Goal: Task Accomplishment & Management: Manage account settings

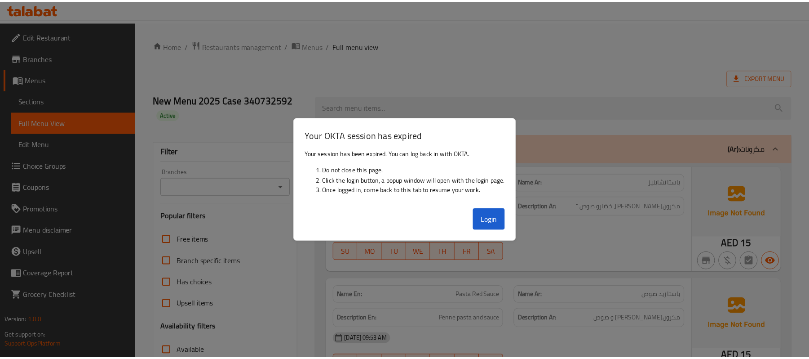
scroll to position [1510, 0]
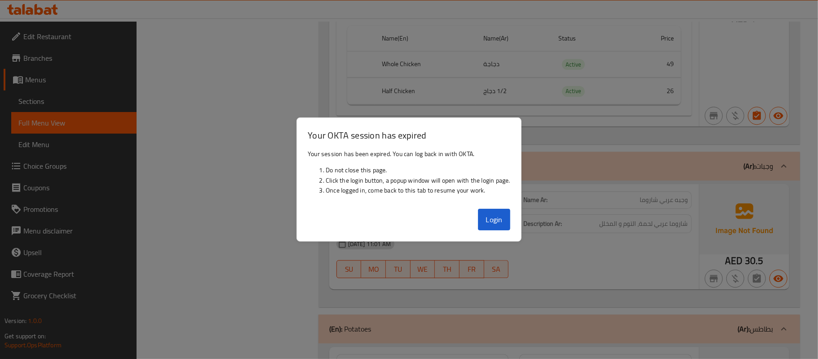
click at [161, 92] on div at bounding box center [409, 179] width 818 height 359
click at [487, 220] on button "Login" at bounding box center [494, 220] width 32 height 22
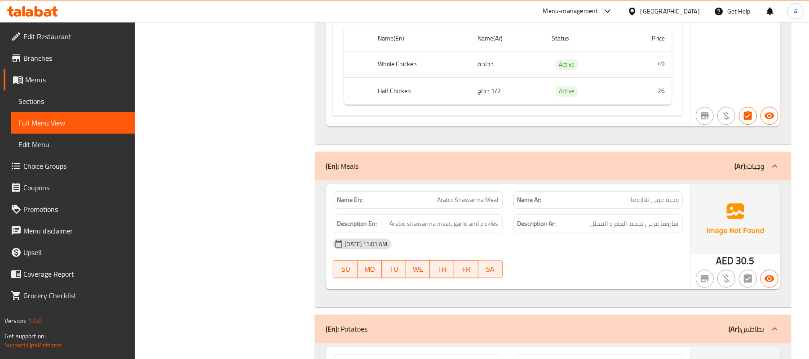
click at [83, 104] on span "Sections" at bounding box center [73, 101] width 110 height 11
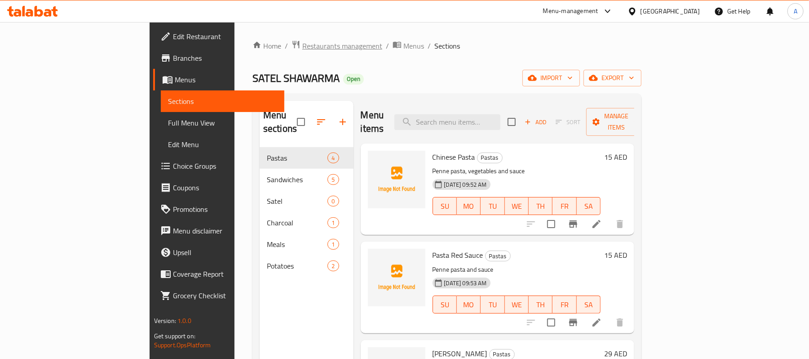
click at [302, 50] on span "Restaurants management" at bounding box center [342, 45] width 80 height 11
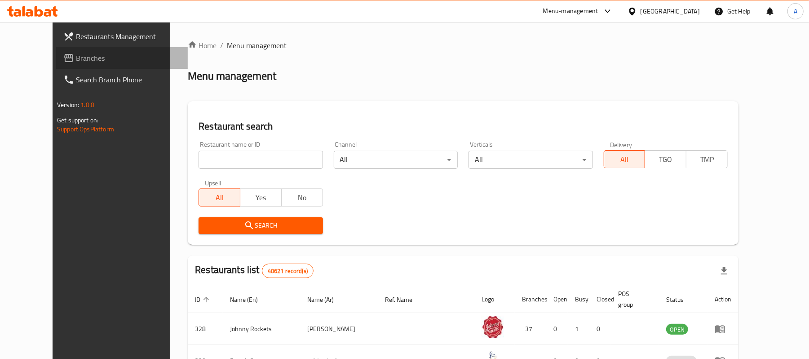
click at [76, 58] on span "Branches" at bounding box center [128, 58] width 105 height 11
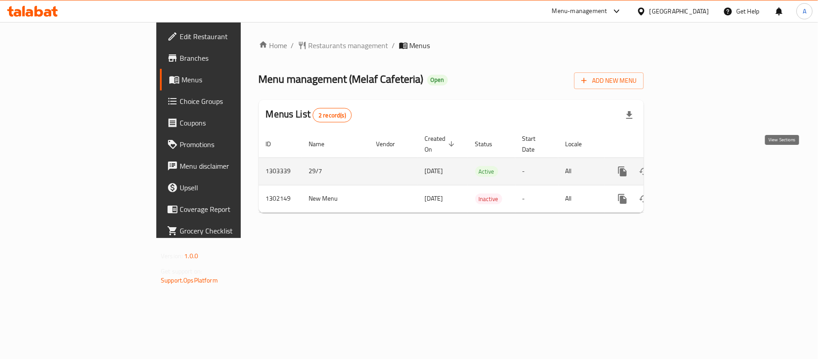
click at [693, 166] on icon "enhanced table" at bounding box center [687, 171] width 11 height 11
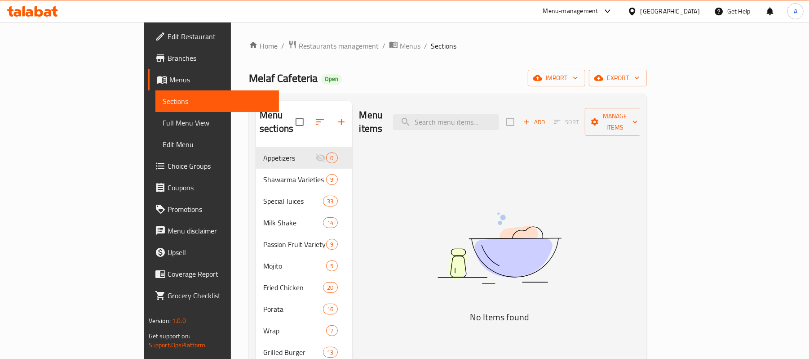
click at [163, 126] on span "Full Menu View" at bounding box center [218, 122] width 110 height 11
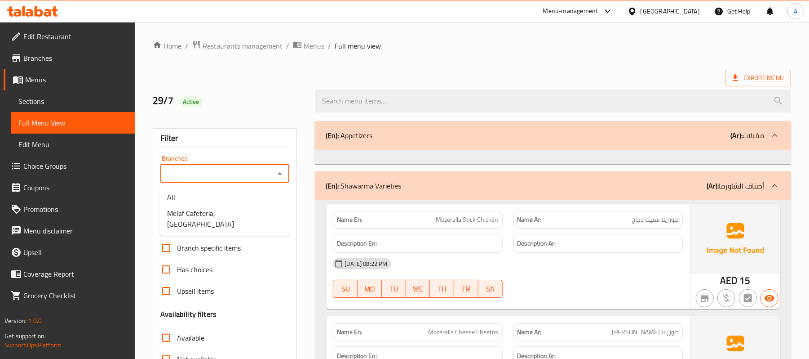
click at [223, 173] on input "Branches" at bounding box center [217, 173] width 109 height 13
click at [225, 208] on span "Melaf Cafeteria, [GEOGRAPHIC_DATA]" at bounding box center [224, 219] width 115 height 22
type input "Melaf Cafeteria, [GEOGRAPHIC_DATA]"
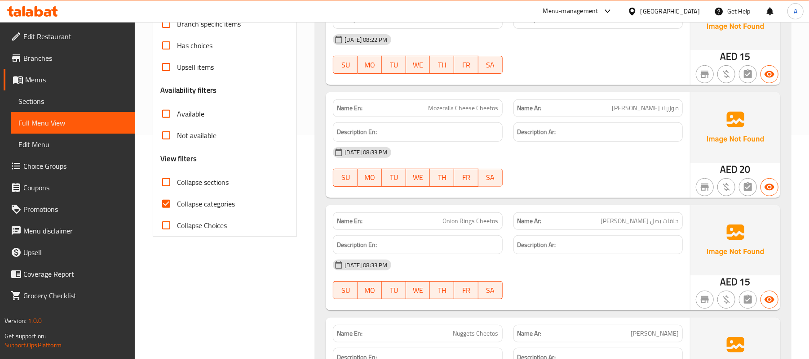
scroll to position [240, 0]
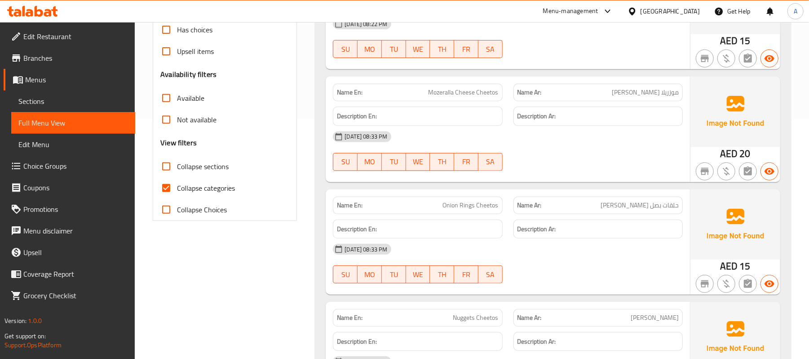
click at [168, 189] on input "Collapse categories" at bounding box center [166, 188] width 22 height 22
checkbox input "false"
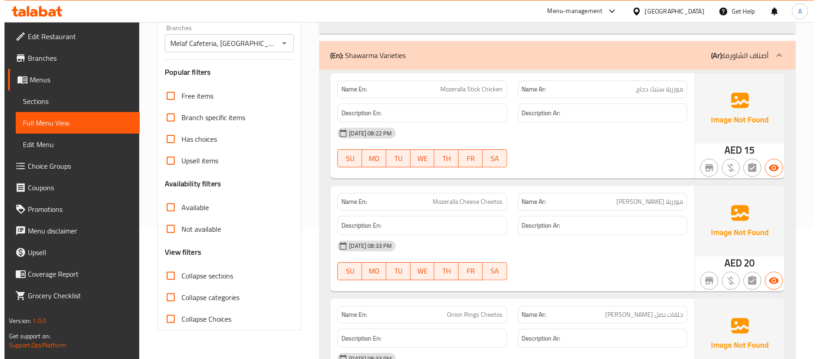
scroll to position [0, 0]
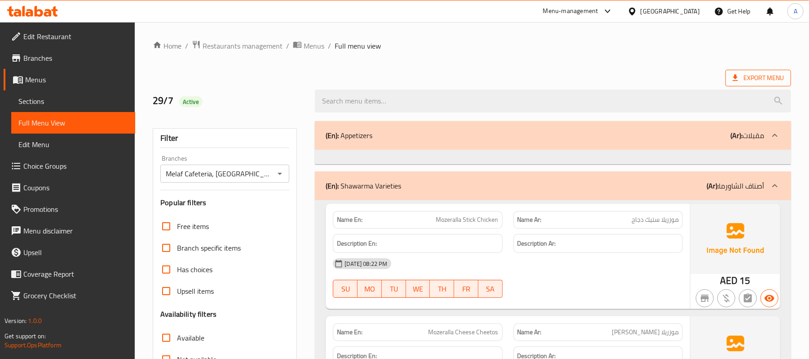
click at [735, 82] on icon at bounding box center [735, 77] width 9 height 9
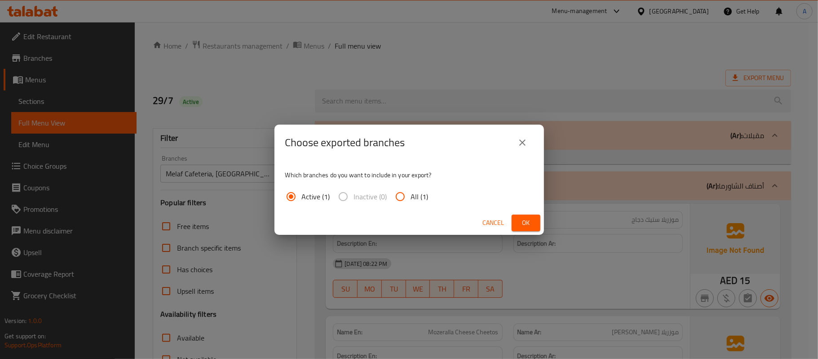
click at [414, 200] on span "All (1)" at bounding box center [420, 196] width 18 height 11
click at [411, 200] on input "All (1)" at bounding box center [401, 197] width 22 height 22
radio input "true"
click at [528, 227] on span "Ok" at bounding box center [526, 222] width 14 height 11
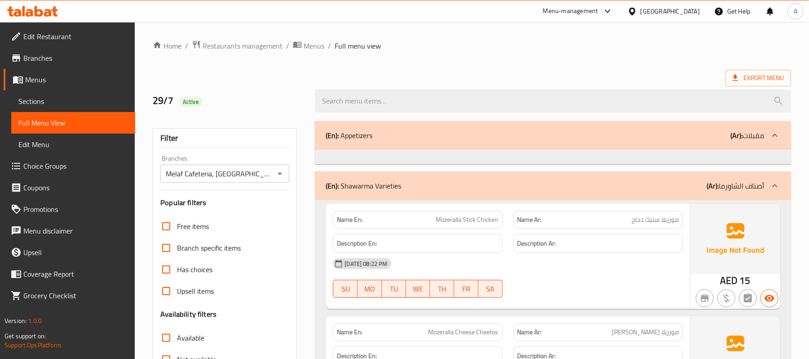
click at [457, 74] on div "Export Menu" at bounding box center [472, 78] width 639 height 17
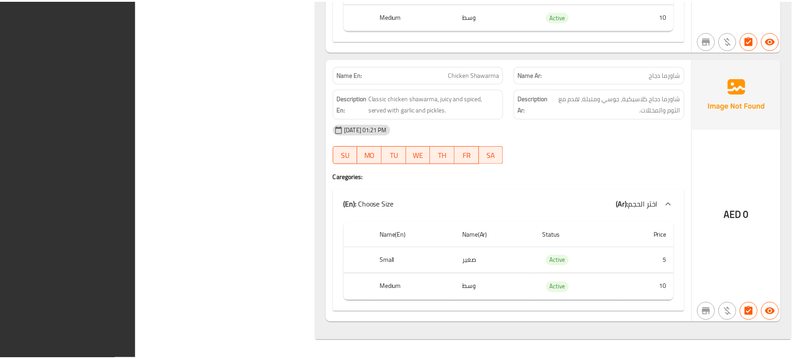
scroll to position [27683, 0]
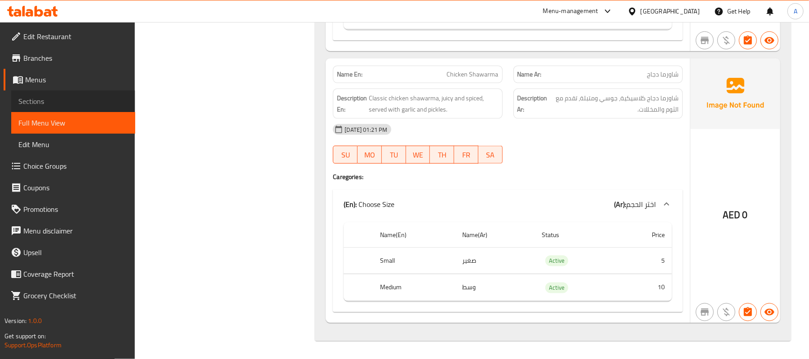
click at [71, 101] on span "Sections" at bounding box center [73, 101] width 110 height 11
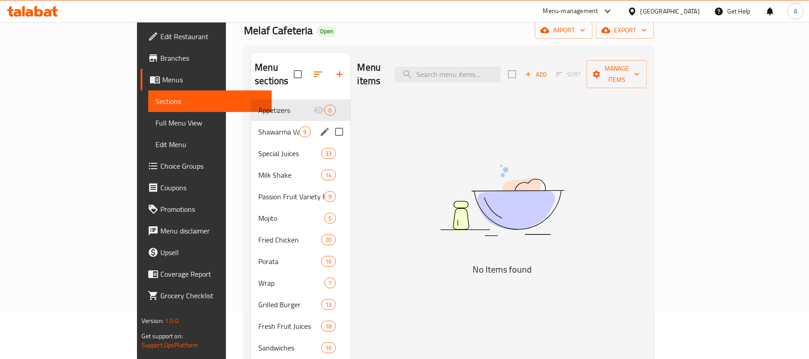
scroll to position [120, 0]
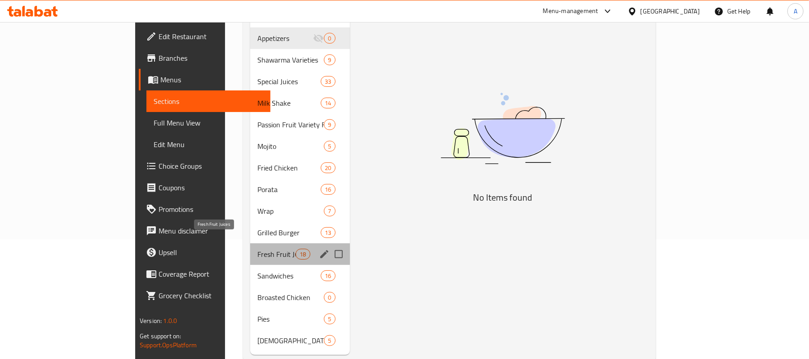
click at [258, 249] on span "Fresh Fruit Juices" at bounding box center [277, 254] width 38 height 11
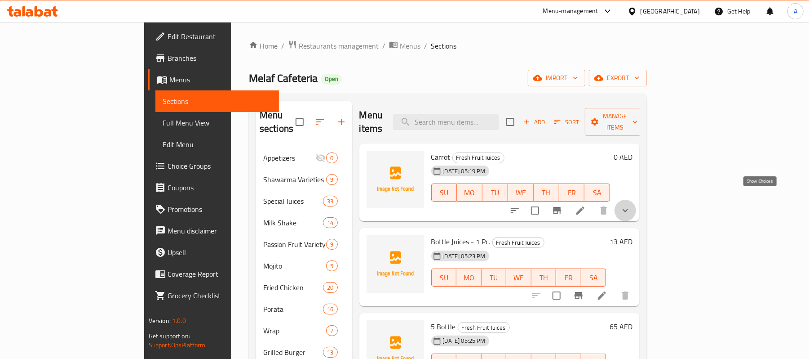
click at [631, 205] on icon "show more" at bounding box center [625, 210] width 11 height 11
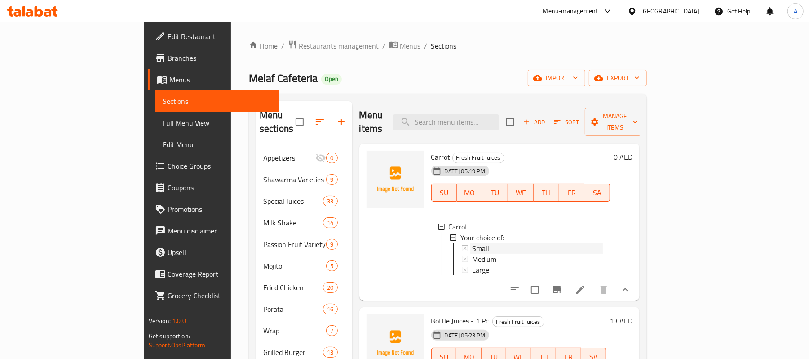
click at [472, 243] on span "Small" at bounding box center [480, 248] width 17 height 11
click at [472, 253] on span "Medium" at bounding box center [484, 258] width 24 height 11
click at [472, 264] on span "Large" at bounding box center [480, 269] width 17 height 11
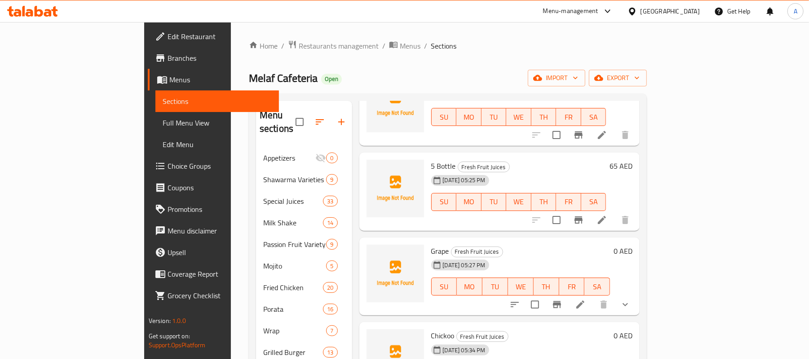
scroll to position [299, 0]
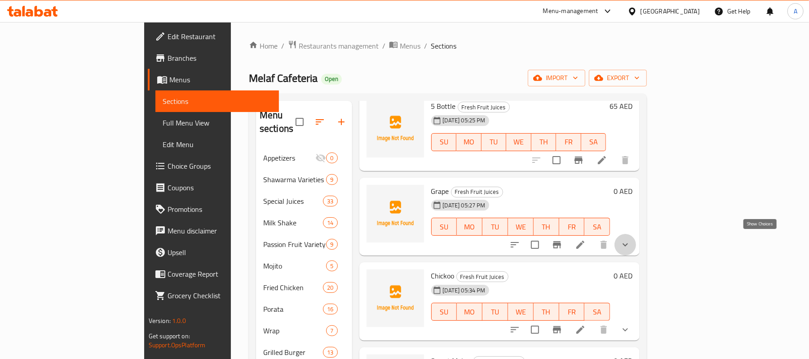
click at [631, 242] on icon "show more" at bounding box center [625, 244] width 11 height 11
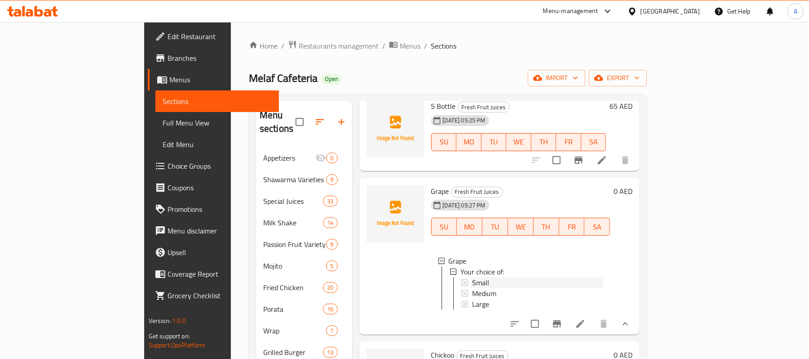
click at [472, 279] on span "Small" at bounding box center [480, 282] width 17 height 11
click at [472, 290] on span "Medium" at bounding box center [484, 293] width 24 height 11
click at [472, 298] on span "Large" at bounding box center [480, 303] width 17 height 11
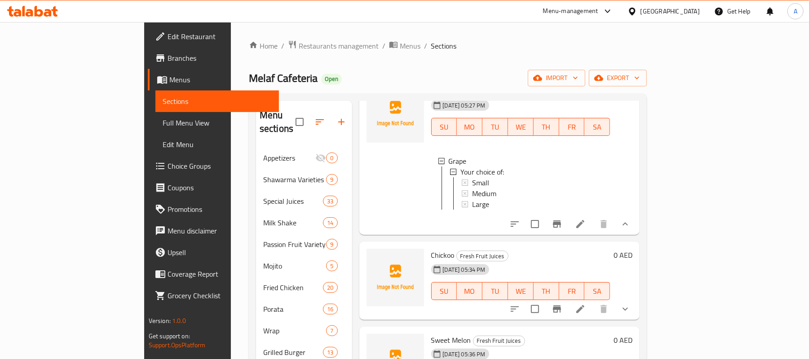
scroll to position [419, 0]
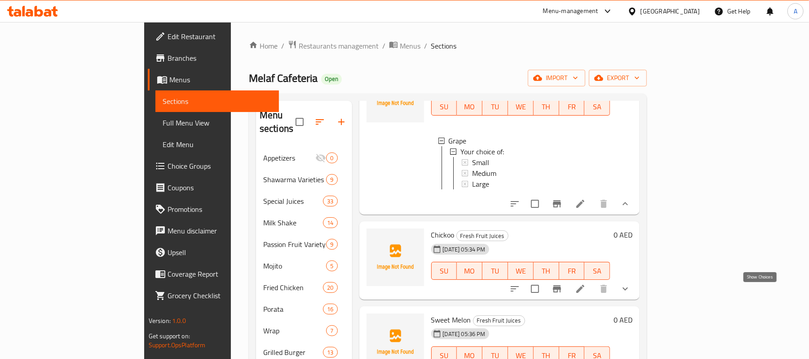
click at [631, 294] on icon "show more" at bounding box center [625, 288] width 11 height 11
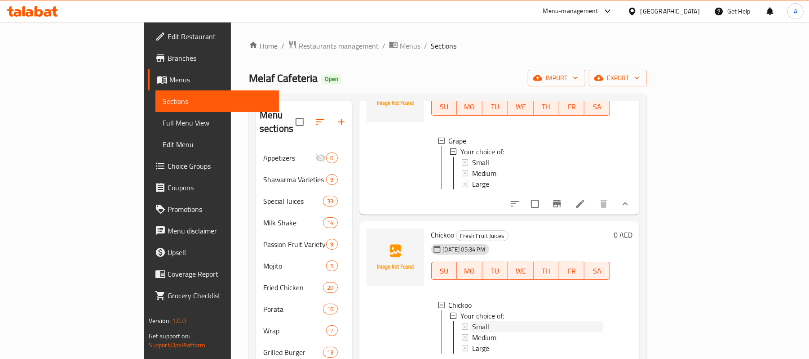
click at [472, 329] on div "Small" at bounding box center [537, 326] width 131 height 11
click at [472, 342] on span "Medium" at bounding box center [484, 337] width 24 height 11
click at [472, 351] on span "Large" at bounding box center [480, 347] width 17 height 11
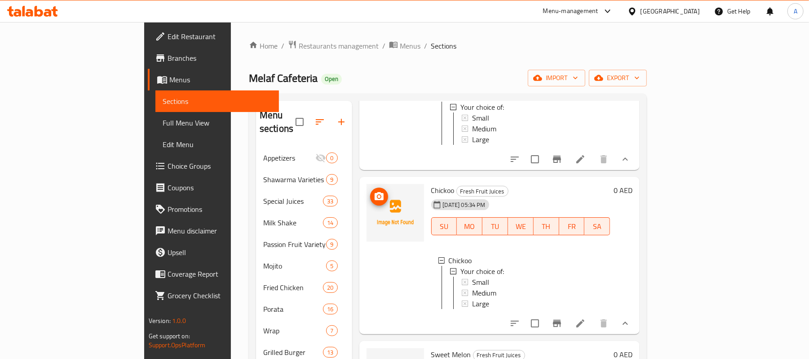
scroll to position [599, 0]
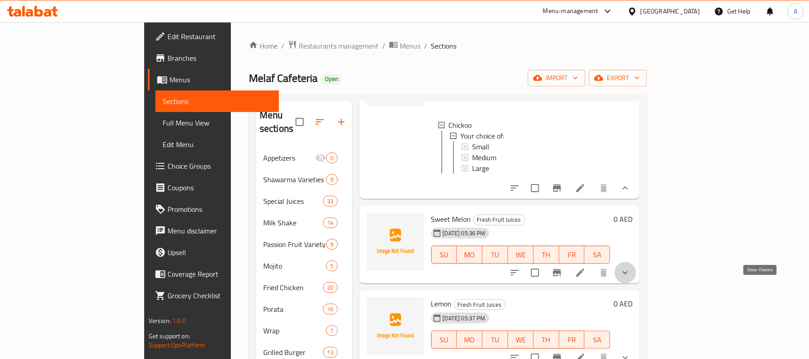
click at [631, 278] on icon "show more" at bounding box center [625, 272] width 11 height 11
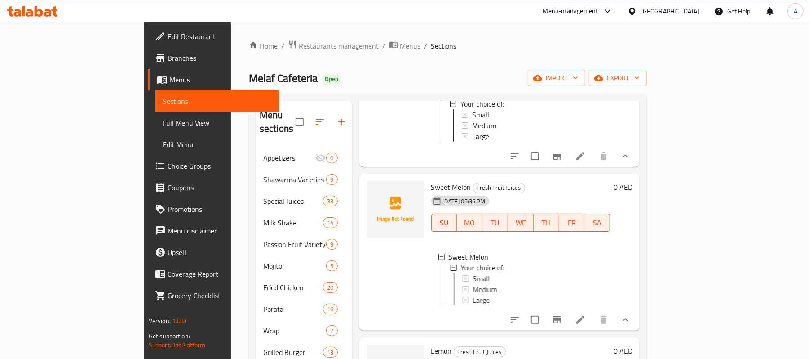
scroll to position [659, 0]
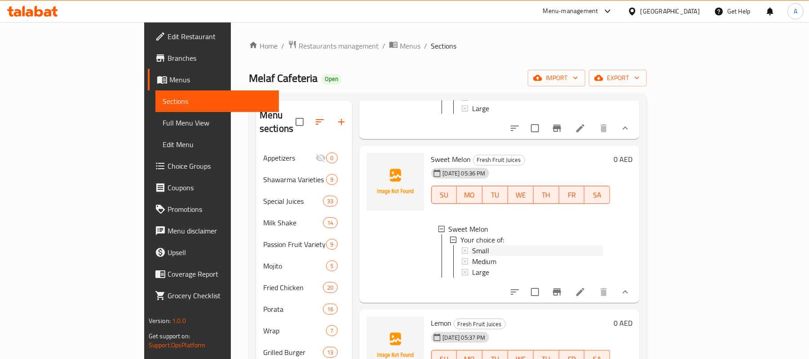
click at [472, 256] on div "Small" at bounding box center [537, 250] width 131 height 11
click at [472, 267] on span "Medium" at bounding box center [484, 261] width 24 height 11
click at [472, 277] on div "Large" at bounding box center [537, 272] width 131 height 11
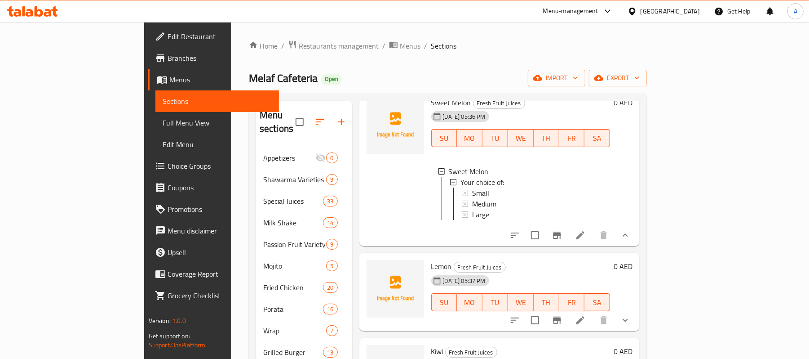
scroll to position [779, 0]
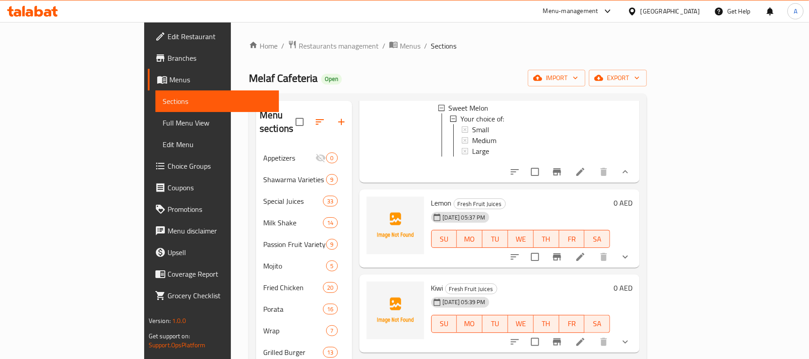
click at [631, 262] on icon "show more" at bounding box center [625, 256] width 11 height 11
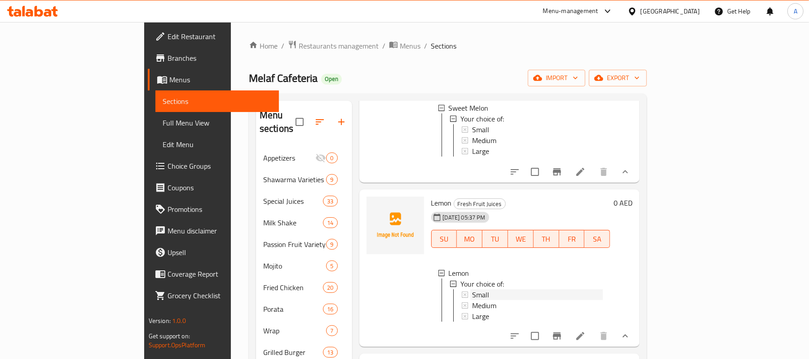
click at [472, 300] on div "Small" at bounding box center [537, 294] width 131 height 11
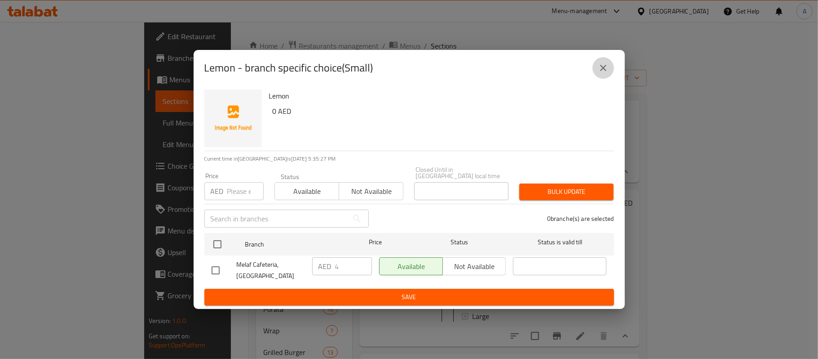
click at [602, 71] on icon "close" at bounding box center [603, 67] width 11 height 11
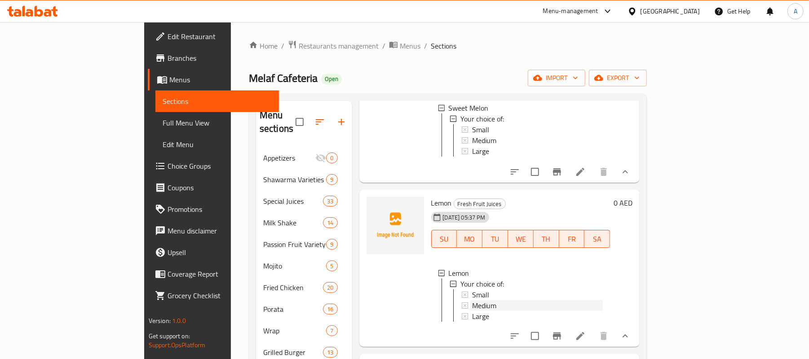
click at [472, 311] on span "Medium" at bounding box center [484, 305] width 24 height 11
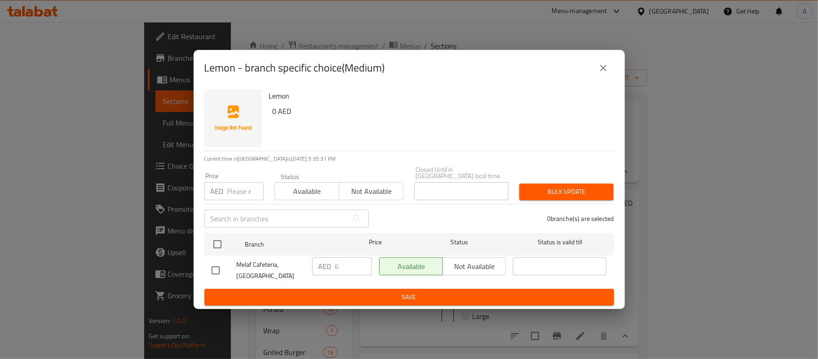
click at [603, 67] on icon "close" at bounding box center [603, 67] width 11 height 11
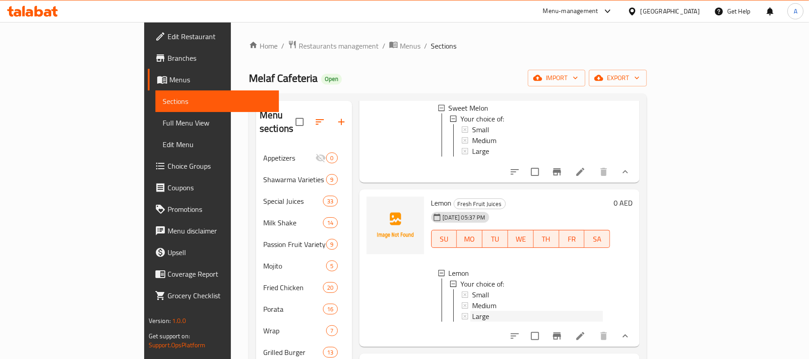
click at [472, 321] on span "Large" at bounding box center [480, 316] width 17 height 11
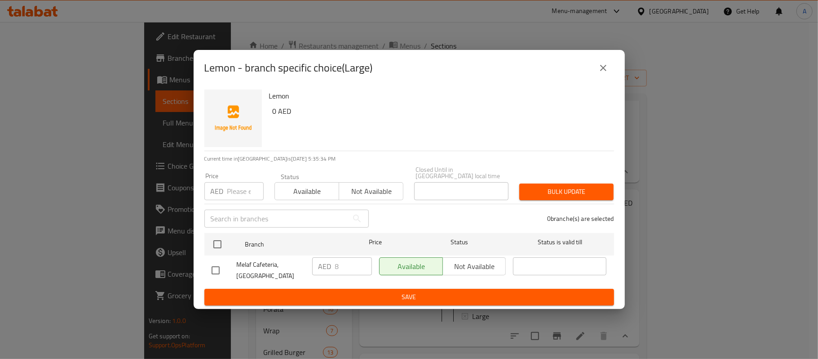
click at [603, 60] on button "close" at bounding box center [604, 68] width 22 height 22
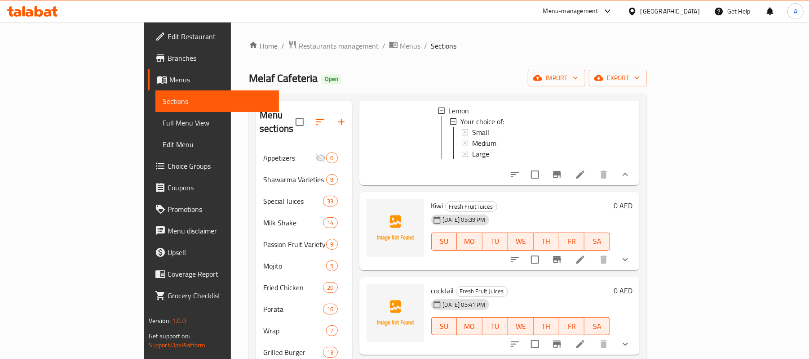
scroll to position [959, 0]
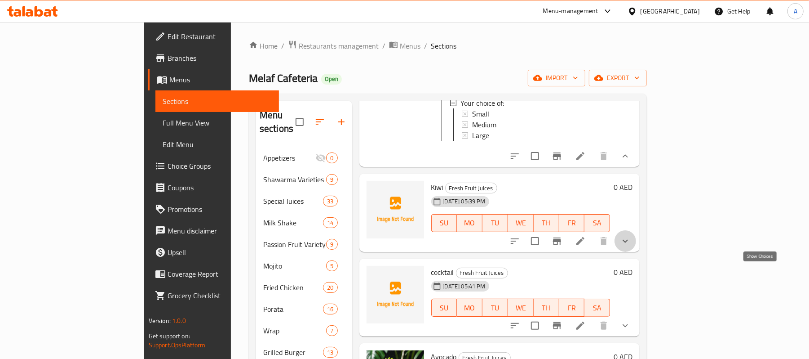
click at [631, 246] on icon "show more" at bounding box center [625, 240] width 11 height 11
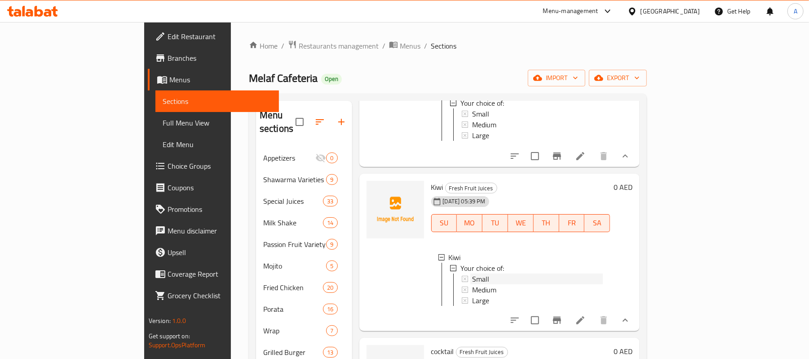
click at [472, 284] on div "Small" at bounding box center [537, 278] width 131 height 11
click at [472, 295] on span "Medium" at bounding box center [484, 289] width 24 height 11
click at [472, 306] on div "Large" at bounding box center [537, 300] width 131 height 11
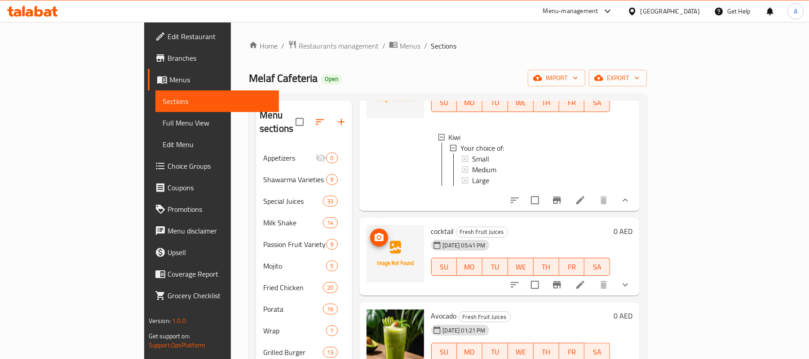
scroll to position [1138, 0]
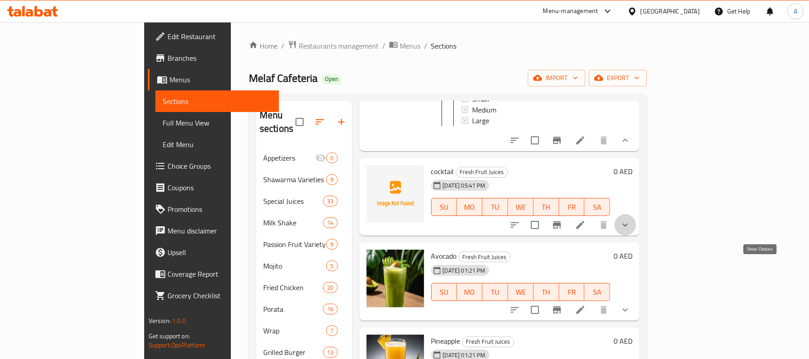
click at [631, 230] on icon "show more" at bounding box center [625, 224] width 11 height 11
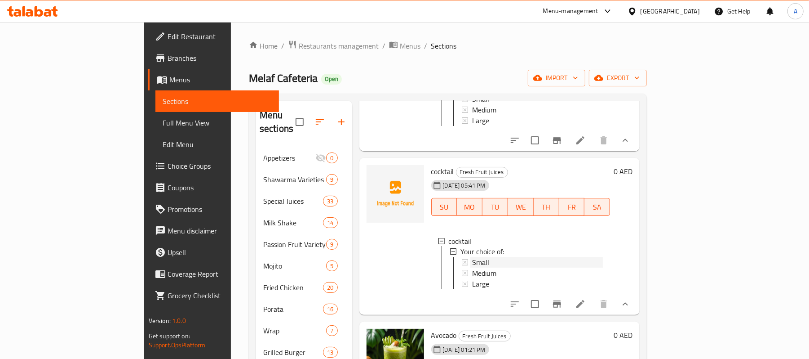
click at [472, 268] on div "Small" at bounding box center [537, 262] width 131 height 11
click at [472, 279] on span "Medium" at bounding box center [484, 273] width 24 height 11
click at [472, 289] on span "Large" at bounding box center [480, 284] width 17 height 11
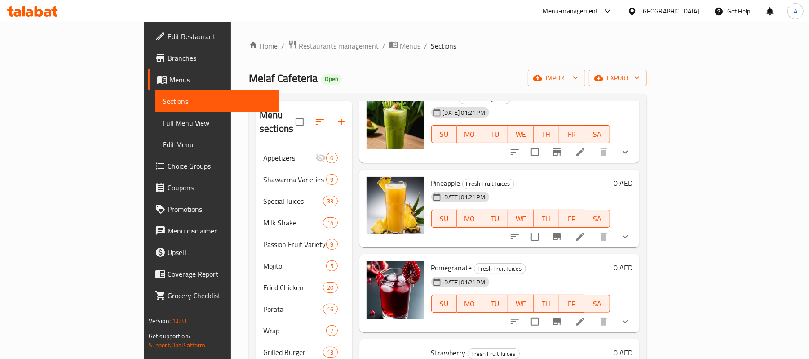
scroll to position [1378, 0]
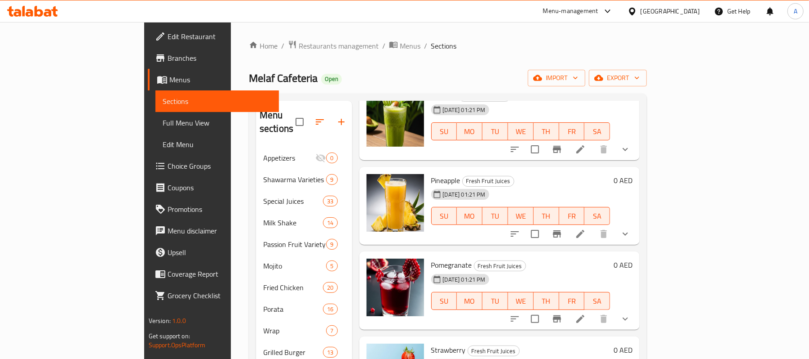
click at [628, 151] on icon "show more" at bounding box center [625, 148] width 5 height 3
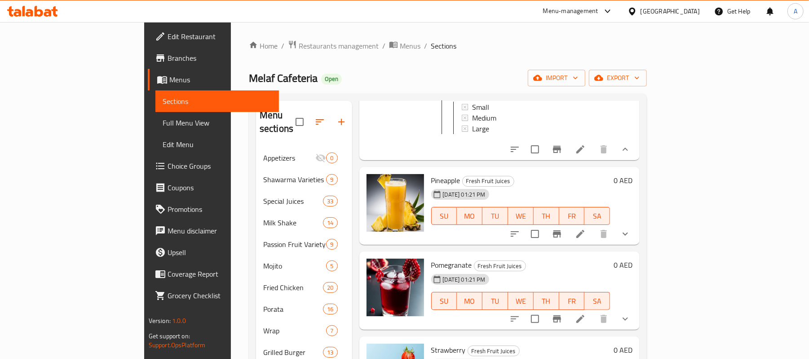
scroll to position [1558, 0]
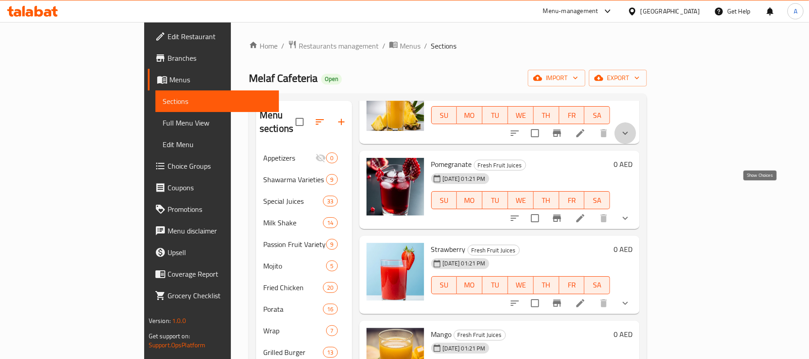
click at [631, 138] on icon "show more" at bounding box center [625, 133] width 11 height 11
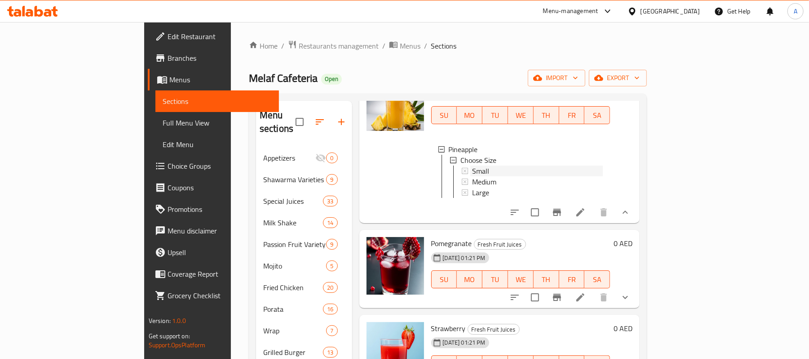
click at [472, 176] on div "Small" at bounding box center [537, 170] width 131 height 11
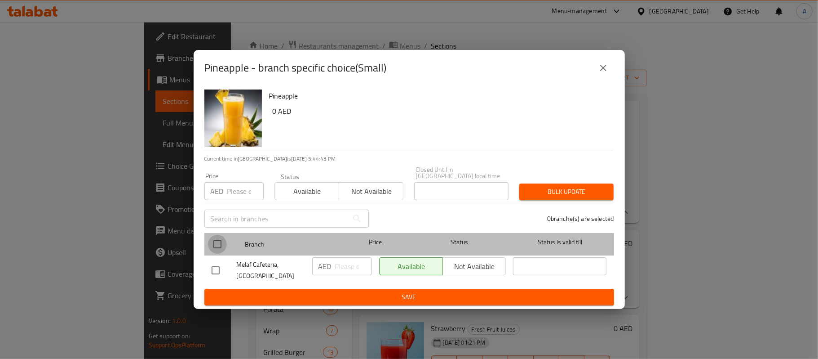
click at [220, 247] on input "checkbox" at bounding box center [217, 244] width 19 height 19
checkbox input "true"
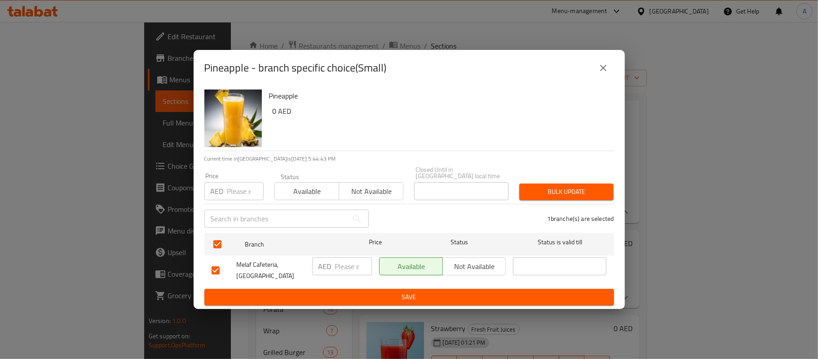
click at [232, 187] on input "number" at bounding box center [245, 191] width 36 height 18
type input "6.50"
click at [543, 184] on button "Bulk update" at bounding box center [567, 191] width 94 height 17
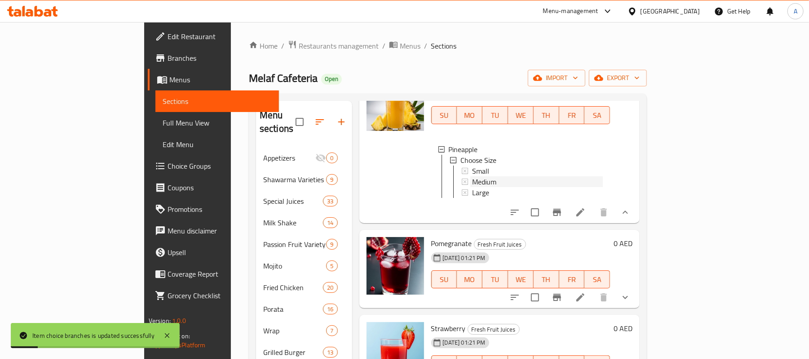
click at [472, 187] on span "Medium" at bounding box center [484, 181] width 24 height 11
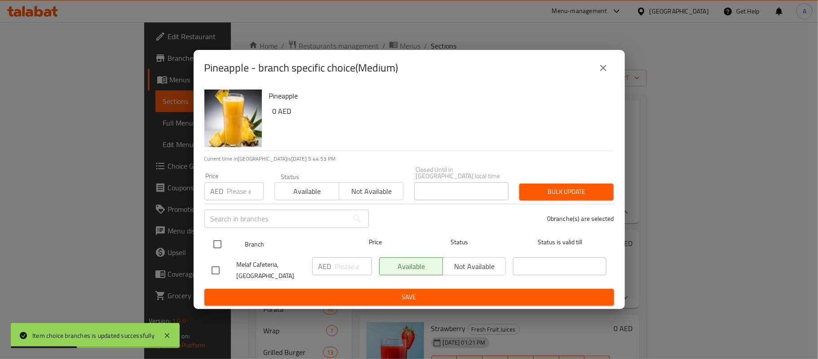
click at [222, 247] on input "checkbox" at bounding box center [217, 244] width 19 height 19
checkbox input "true"
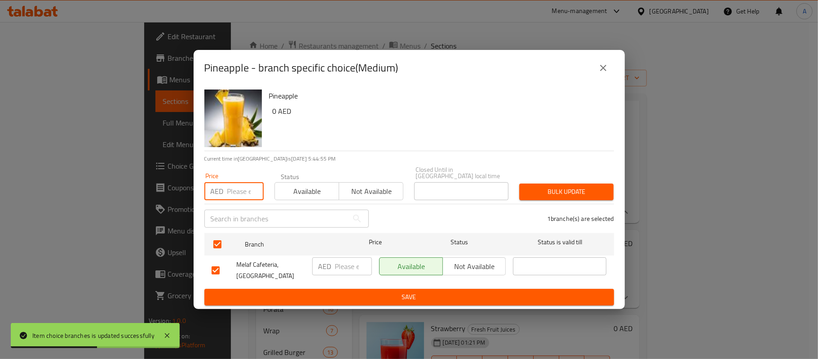
click at [240, 196] on input "number" at bounding box center [245, 191] width 36 height 18
type input "8.50"
click at [544, 191] on span "Bulk update" at bounding box center [567, 191] width 80 height 11
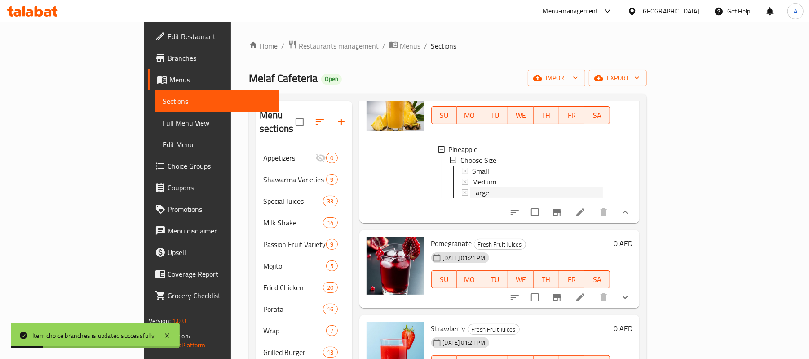
click at [472, 198] on div "Large" at bounding box center [537, 192] width 131 height 11
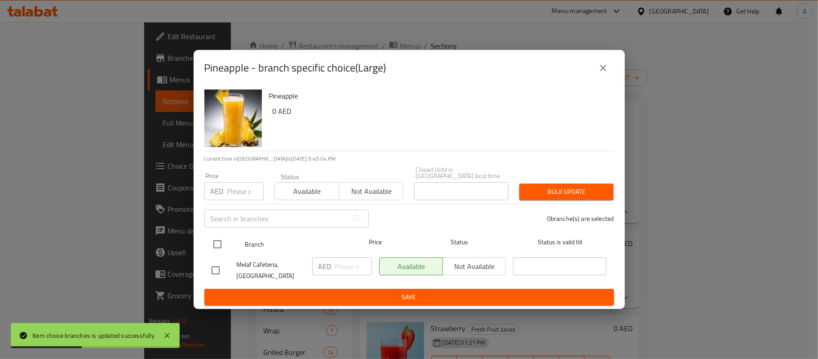
click at [218, 246] on input "checkbox" at bounding box center [217, 244] width 19 height 19
checkbox input "true"
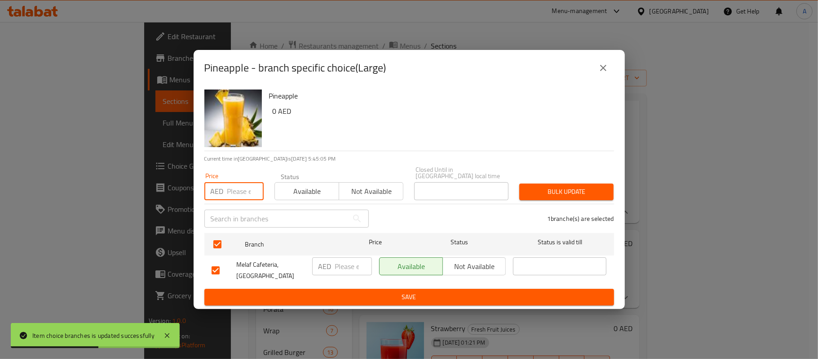
click at [236, 198] on input "number" at bounding box center [245, 191] width 36 height 18
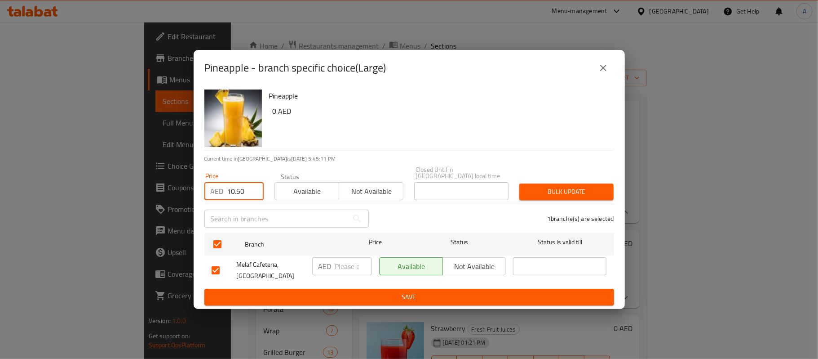
type input "10.50"
click at [600, 198] on button "Bulk update" at bounding box center [567, 191] width 94 height 17
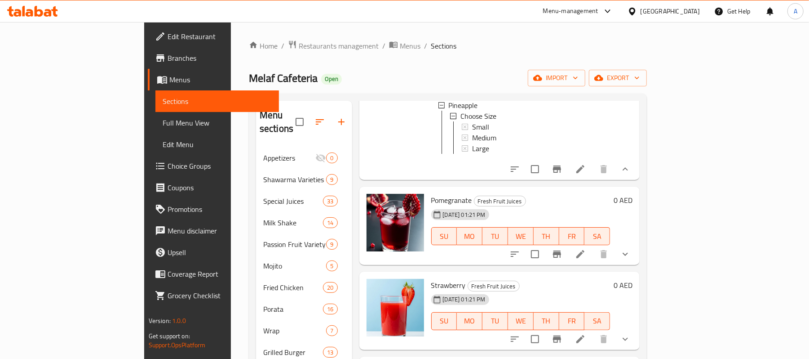
scroll to position [1618, 0]
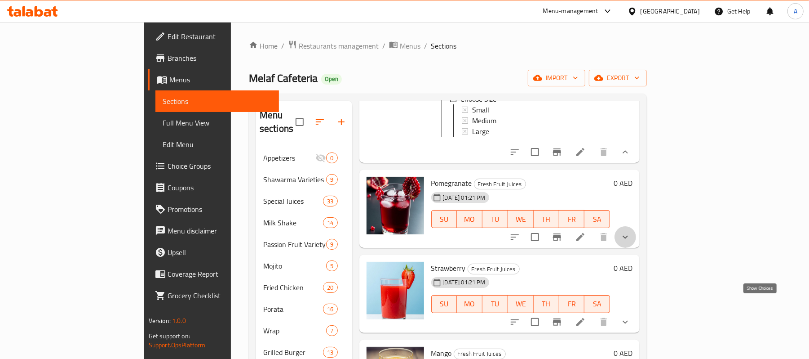
click at [631, 242] on icon "show more" at bounding box center [625, 236] width 11 height 11
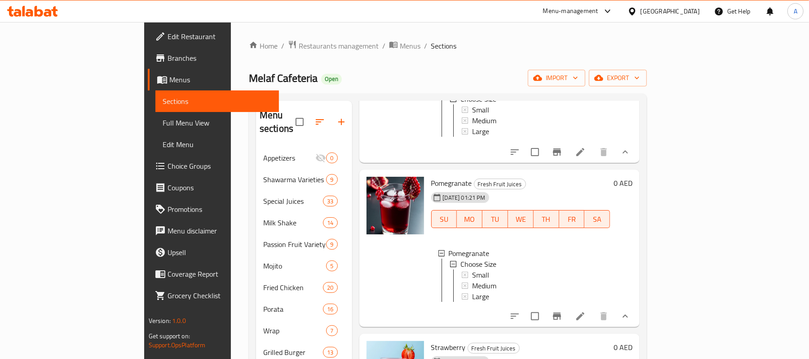
scroll to position [1678, 0]
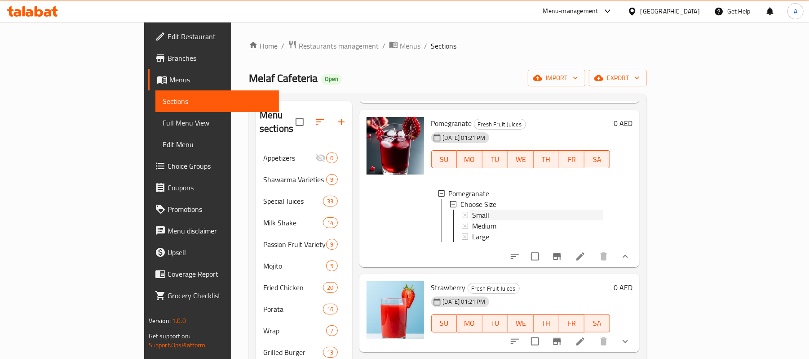
click at [472, 220] on span "Small" at bounding box center [480, 214] width 17 height 11
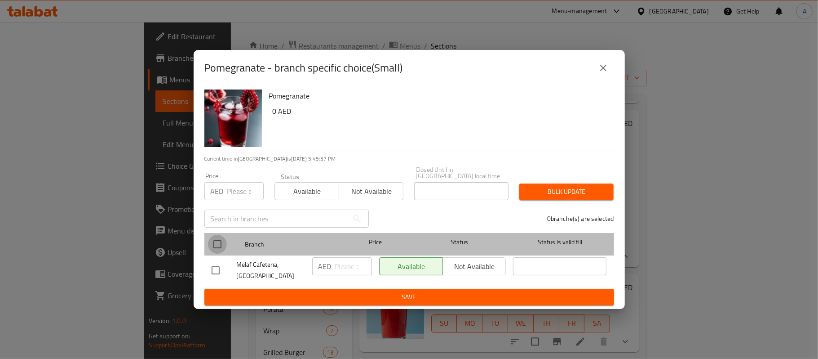
click at [223, 249] on input "checkbox" at bounding box center [217, 244] width 19 height 19
checkbox input "true"
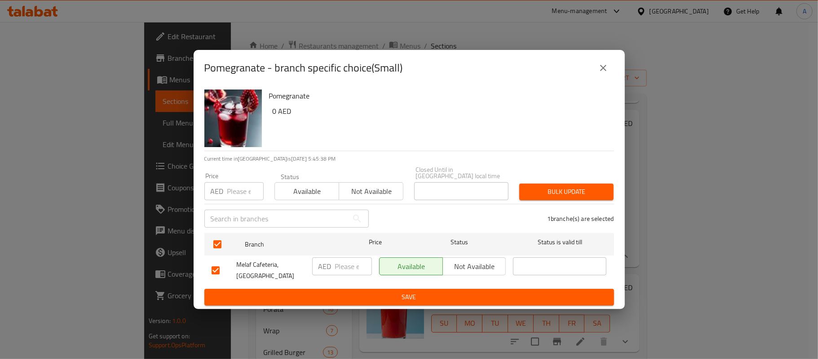
click at [236, 189] on input "number" at bounding box center [245, 191] width 36 height 18
type input "6.50"
click at [546, 187] on span "Bulk update" at bounding box center [567, 191] width 80 height 11
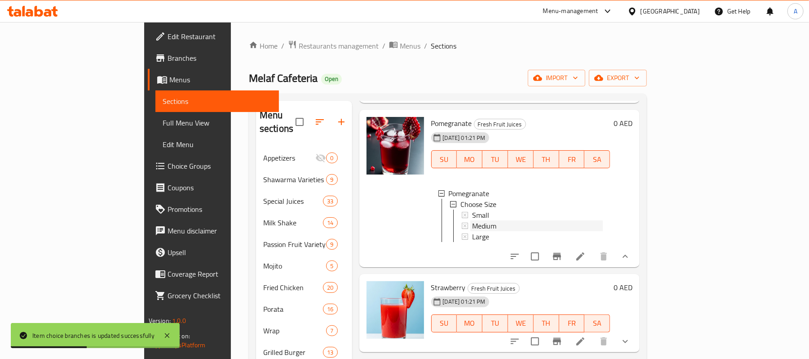
click at [472, 231] on span "Medium" at bounding box center [484, 225] width 24 height 11
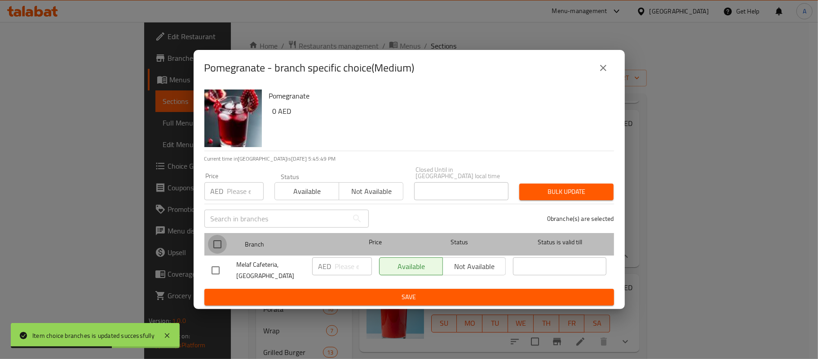
click at [213, 249] on input "checkbox" at bounding box center [217, 244] width 19 height 19
checkbox input "true"
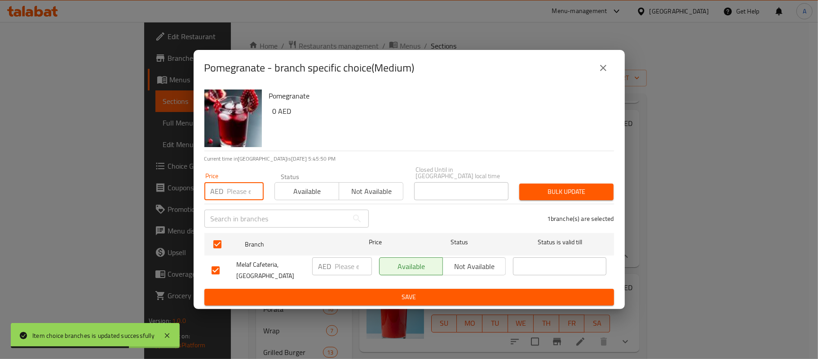
click at [231, 189] on input "number" at bounding box center [245, 191] width 36 height 18
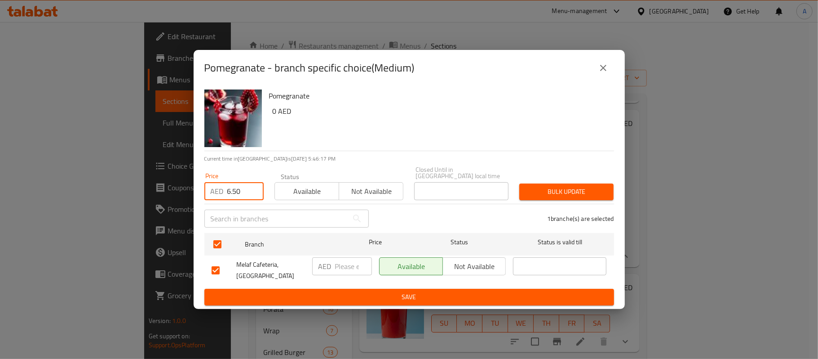
type input "6.50"
click at [560, 191] on span "Bulk update" at bounding box center [567, 191] width 80 height 11
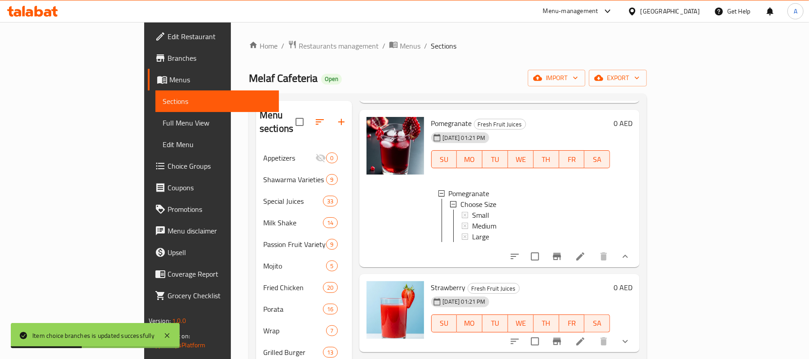
click at [472, 231] on span "Medium" at bounding box center [484, 225] width 24 height 11
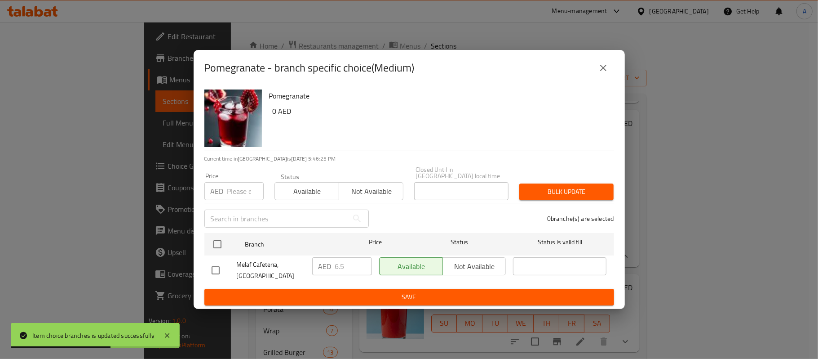
click at [597, 69] on button "close" at bounding box center [604, 68] width 22 height 22
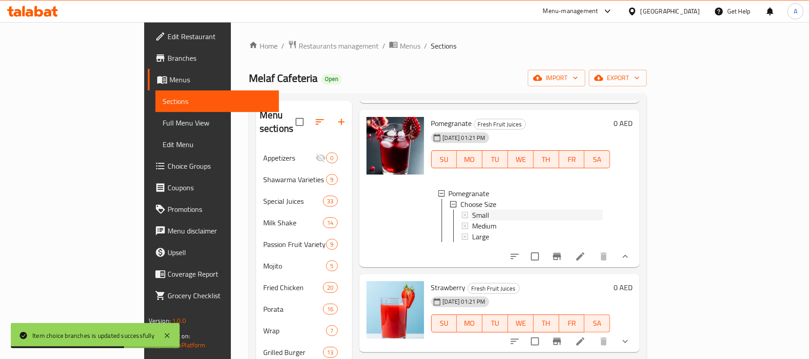
click at [472, 220] on span "Small" at bounding box center [480, 214] width 17 height 11
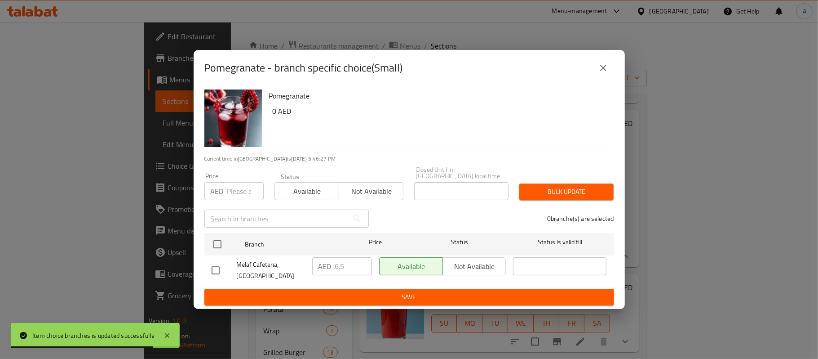
drag, startPoint x: 584, startPoint y: 60, endPoint x: 617, endPoint y: 82, distance: 39.5
click at [586, 63] on div "Pomegranate - branch specific choice(Small)" at bounding box center [409, 68] width 410 height 22
click at [617, 82] on div "Pomegranate - branch specific choice(Small)" at bounding box center [409, 68] width 431 height 36
click at [599, 67] on icon "close" at bounding box center [603, 67] width 11 height 11
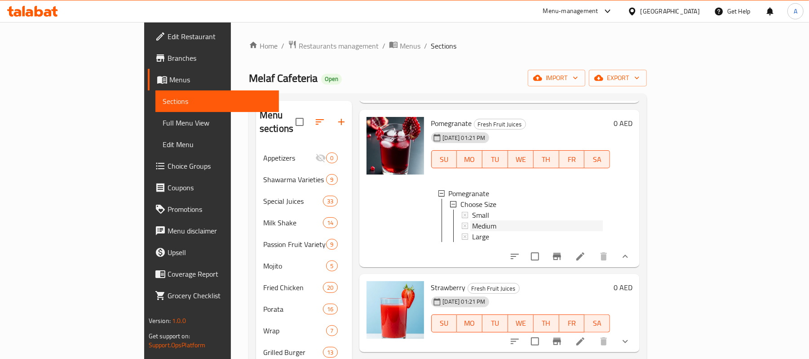
click at [472, 231] on div "Medium" at bounding box center [537, 225] width 131 height 11
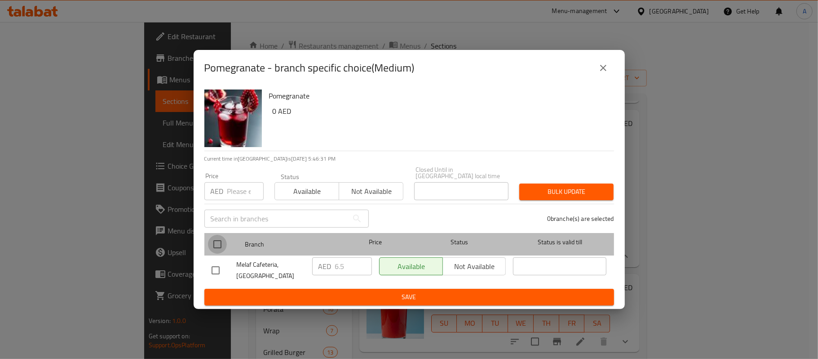
click at [220, 251] on input "checkbox" at bounding box center [217, 244] width 19 height 19
checkbox input "true"
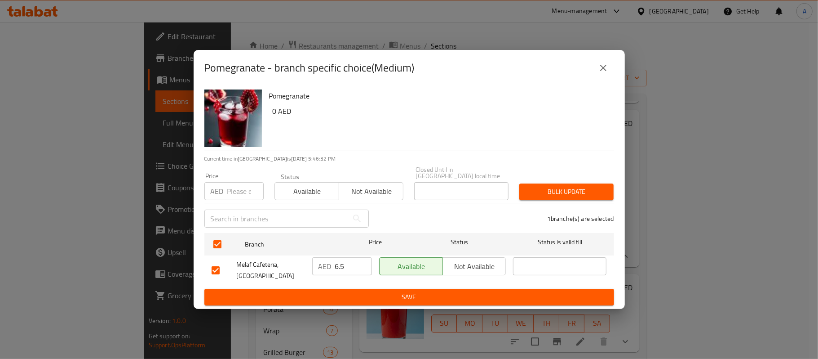
click at [232, 194] on input "number" at bounding box center [245, 191] width 36 height 18
type input "8.50"
click at [548, 191] on span "Bulk update" at bounding box center [567, 191] width 80 height 11
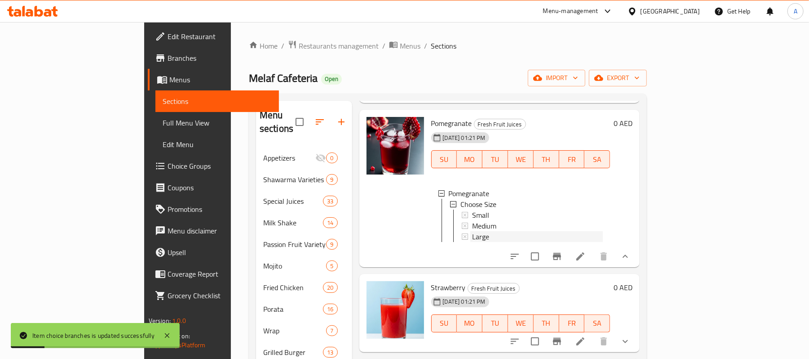
click at [472, 242] on span "Large" at bounding box center [480, 236] width 17 height 11
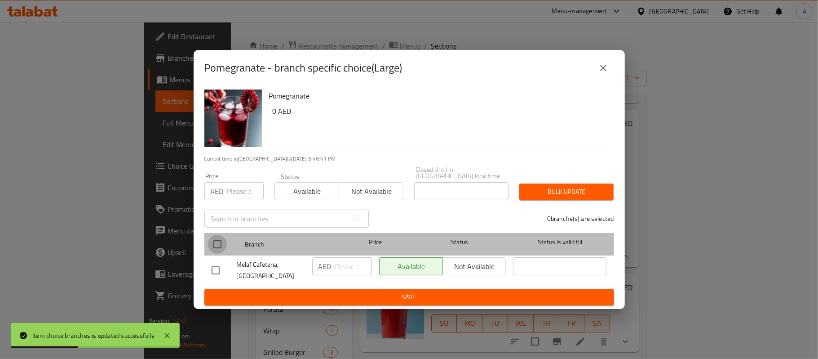
click at [213, 246] on input "checkbox" at bounding box center [217, 244] width 19 height 19
checkbox input "true"
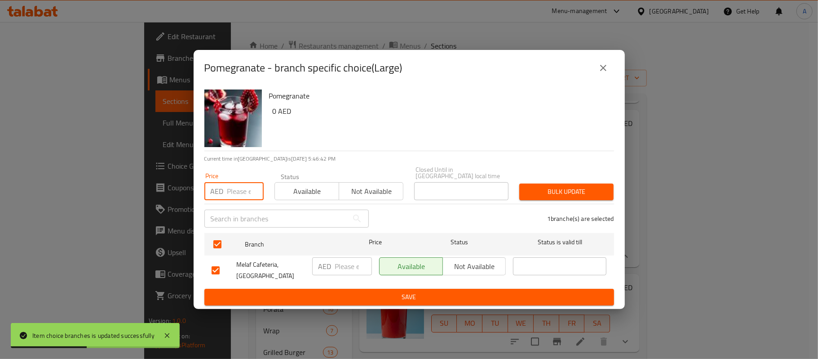
click at [232, 187] on input "number" at bounding box center [245, 191] width 36 height 18
type input "10.50"
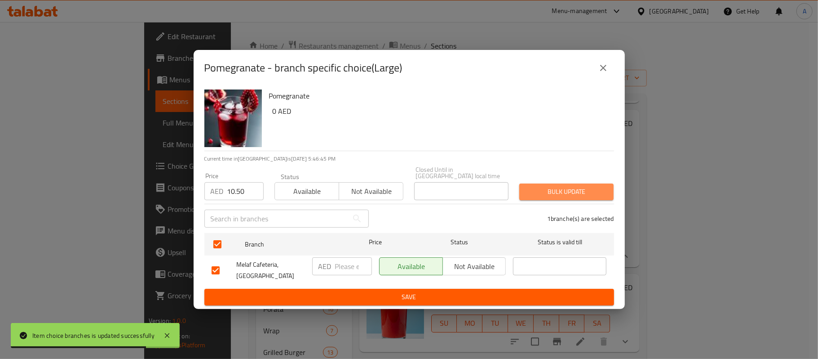
click at [608, 200] on button "Bulk update" at bounding box center [567, 191] width 94 height 17
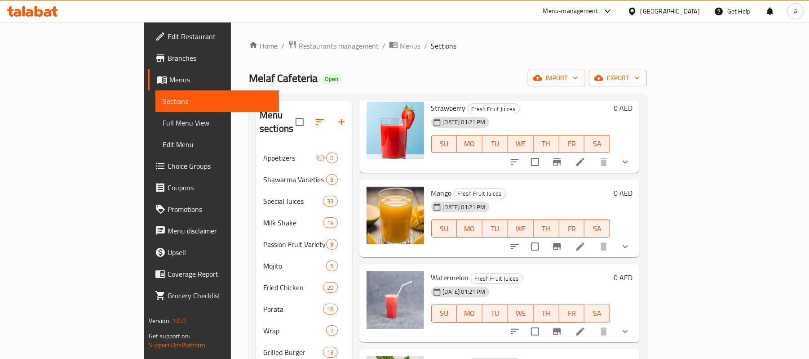
scroll to position [1857, 0]
click at [628, 163] on icon "show more" at bounding box center [625, 161] width 5 height 3
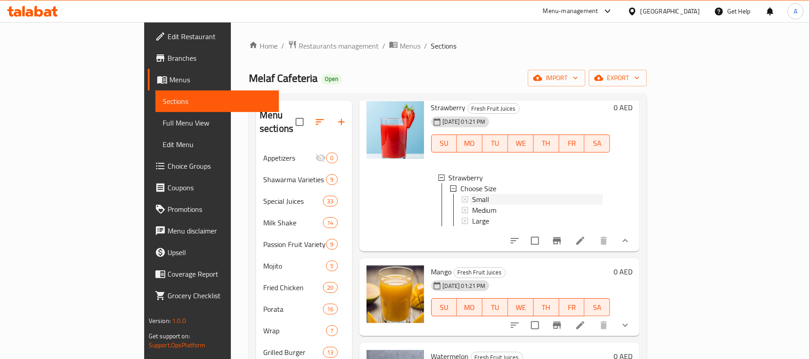
click at [472, 204] on span "Small" at bounding box center [480, 199] width 17 height 11
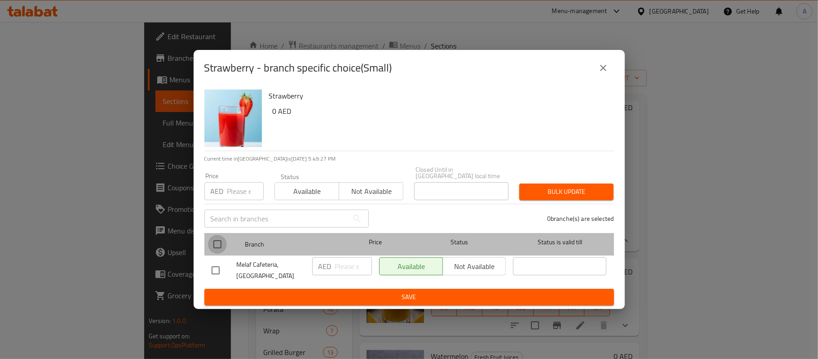
click at [218, 252] on input "checkbox" at bounding box center [217, 244] width 19 height 19
checkbox input "true"
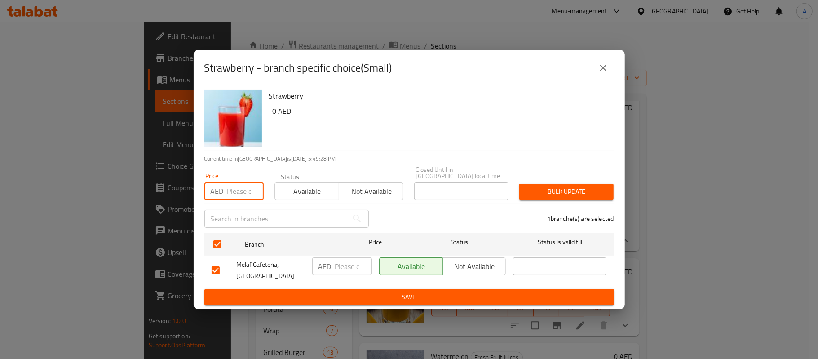
click at [229, 187] on input "number" at bounding box center [245, 191] width 36 height 18
click at [234, 186] on input "650" at bounding box center [245, 191] width 36 height 18
type input "6.50"
click at [570, 194] on span "Bulk update" at bounding box center [567, 191] width 80 height 11
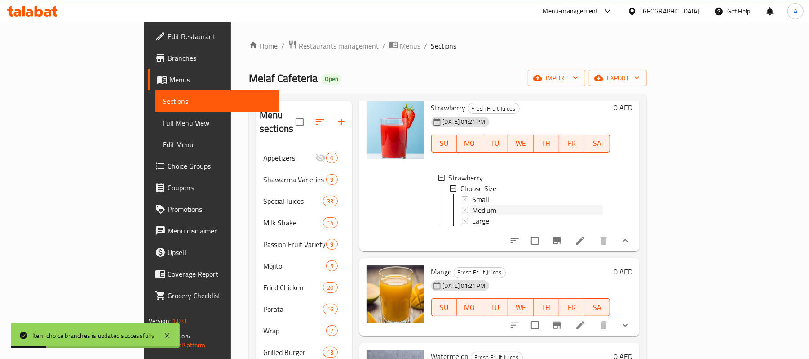
click at [472, 215] on div "Medium" at bounding box center [537, 209] width 131 height 11
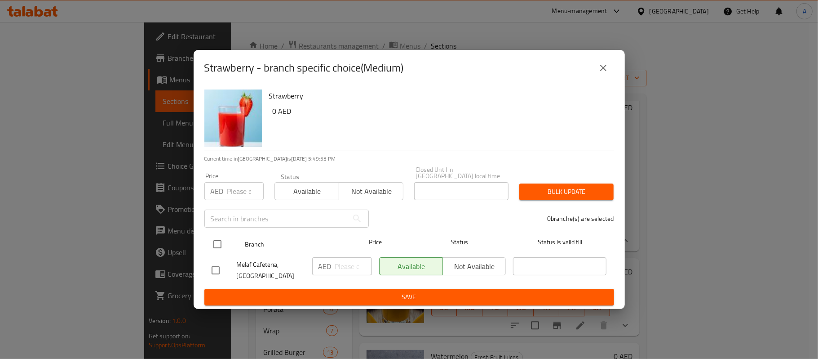
click at [218, 243] on input "checkbox" at bounding box center [217, 244] width 19 height 19
checkbox input "true"
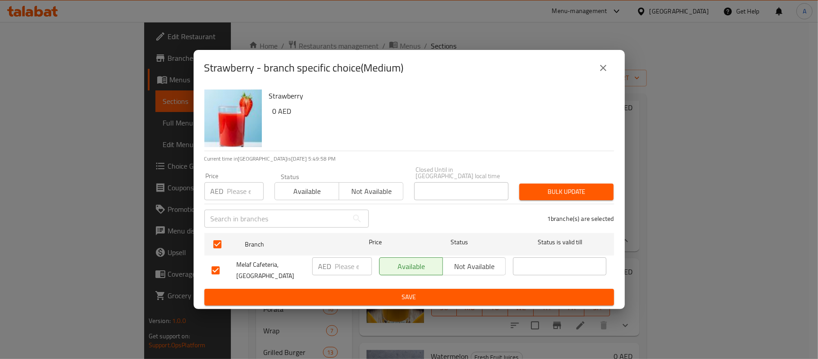
click at [338, 265] on input "number" at bounding box center [353, 266] width 37 height 18
type input "8.50"
click at [572, 189] on span "Bulk update" at bounding box center [567, 191] width 80 height 11
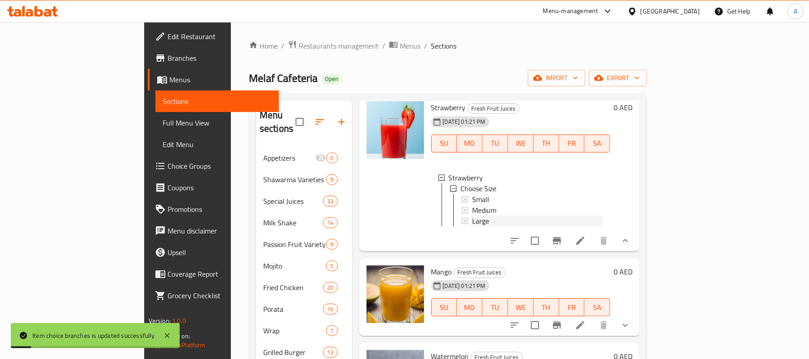
click at [472, 226] on span "Large" at bounding box center [480, 220] width 17 height 11
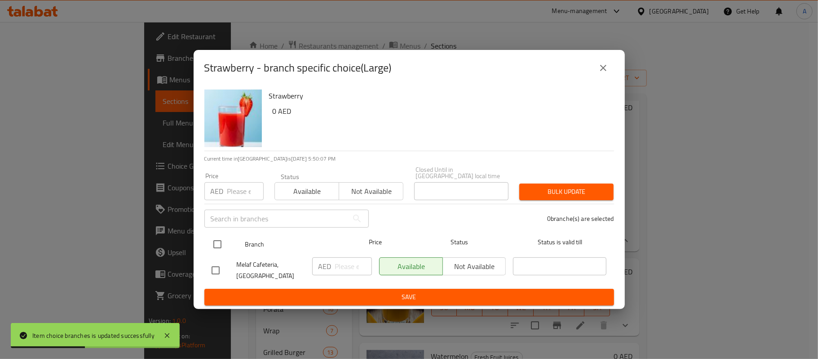
click at [218, 244] on input "checkbox" at bounding box center [217, 244] width 19 height 19
checkbox input "true"
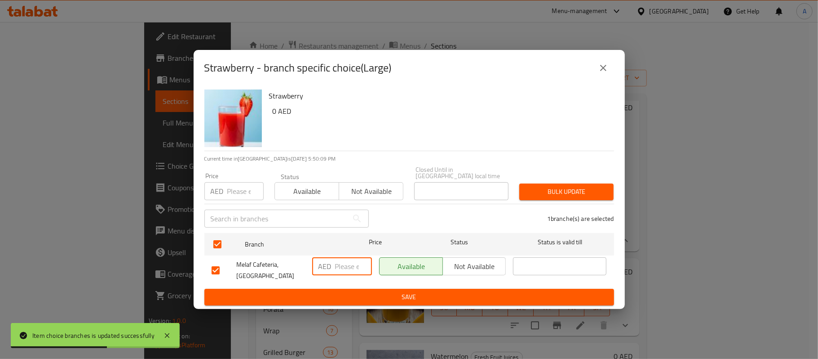
click at [349, 268] on input "number" at bounding box center [353, 266] width 37 height 18
type input "10.50"
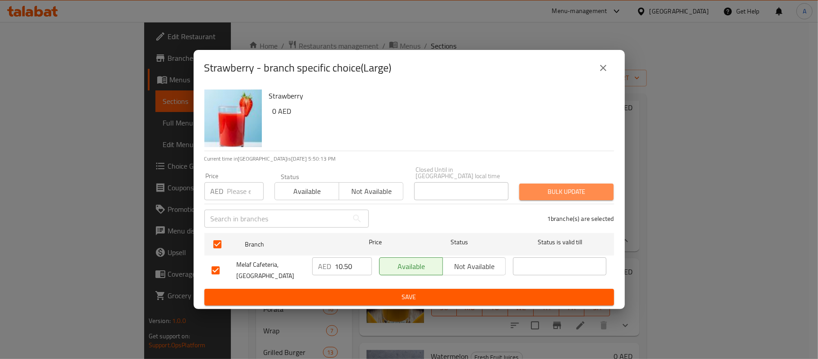
click at [564, 191] on span "Bulk update" at bounding box center [567, 191] width 80 height 11
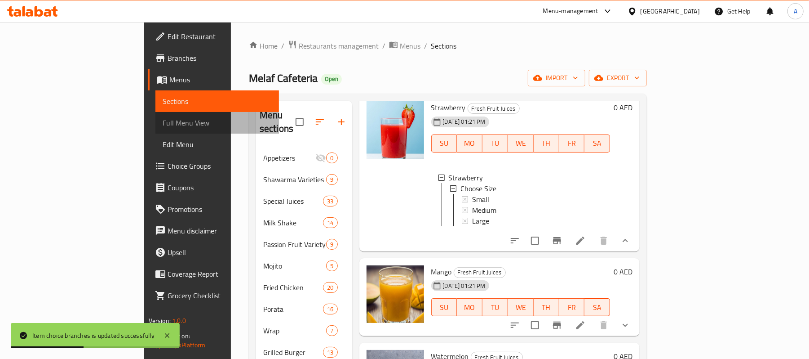
click at [163, 124] on span "Full Menu View" at bounding box center [218, 122] width 110 height 11
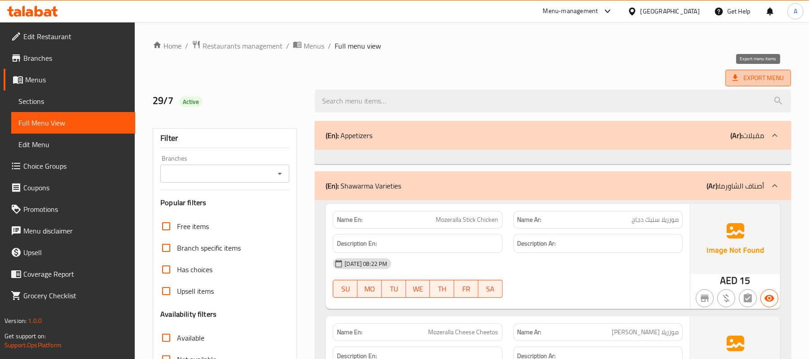
click at [754, 74] on span "Export Menu" at bounding box center [758, 77] width 51 height 11
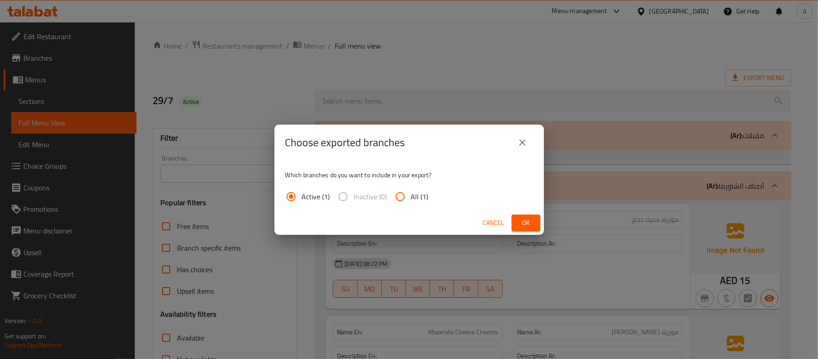
click at [405, 200] on input "All (1)" at bounding box center [401, 197] width 22 height 22
radio input "true"
click at [518, 220] on button "Ok" at bounding box center [526, 222] width 29 height 17
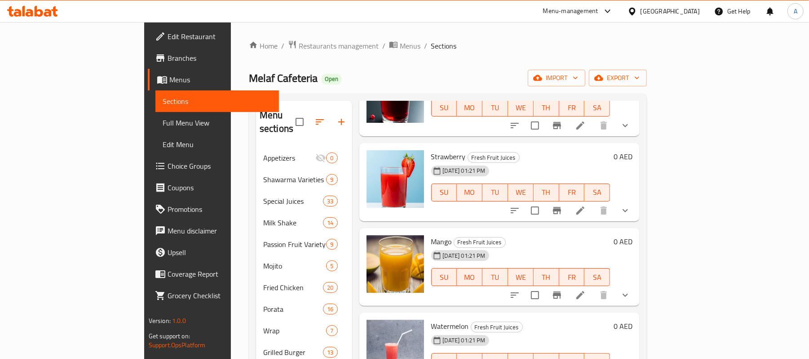
scroll to position [1018, 0]
click at [431, 149] on span "Strawberry" at bounding box center [448, 155] width 35 height 13
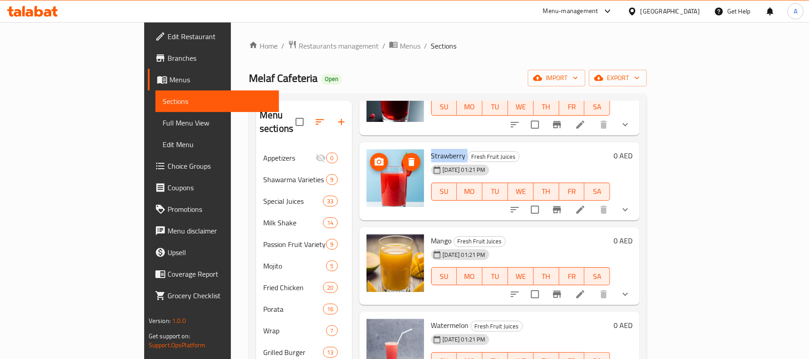
copy h6 "Strawberry"
click at [431, 234] on span "Mango" at bounding box center [441, 240] width 21 height 13
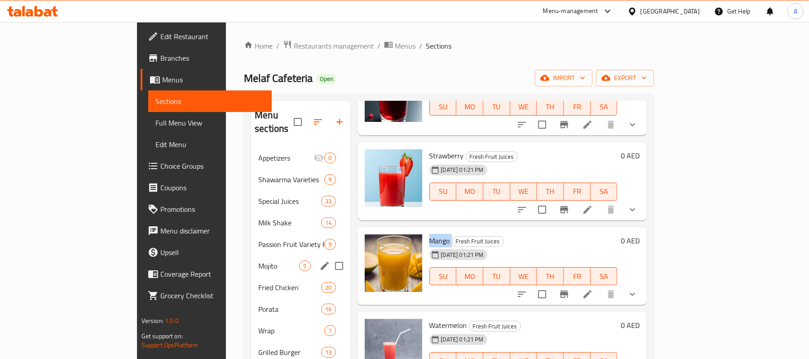
copy h6 "Mango"
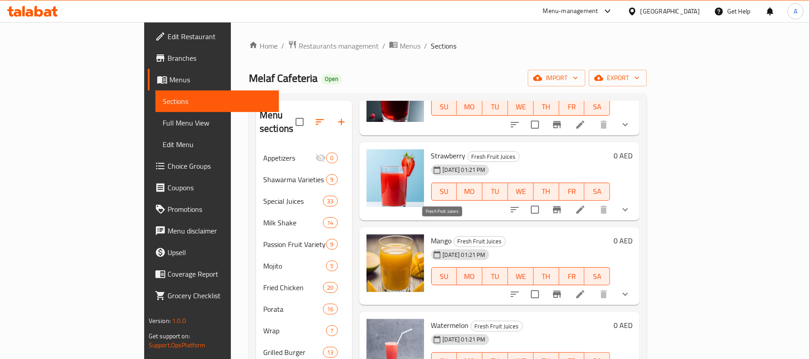
click at [454, 236] on span "Fresh Fruit Juices" at bounding box center [479, 241] width 51 height 10
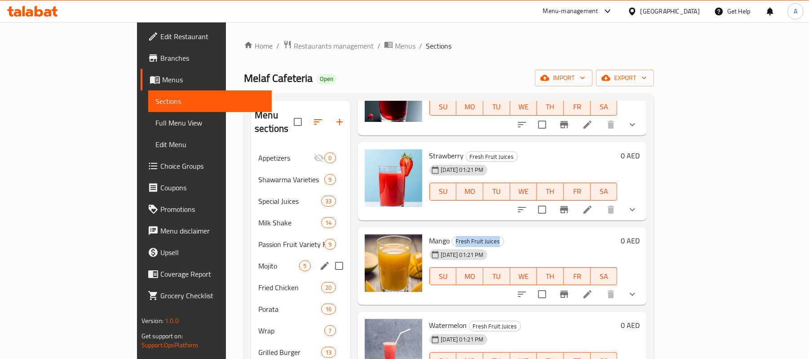
copy div "Fresh Fruit Juices"
